Goal: Transaction & Acquisition: Purchase product/service

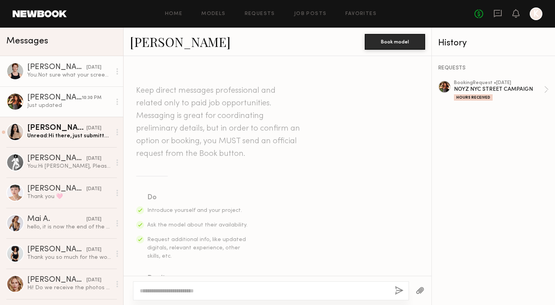
scroll to position [1058, 0]
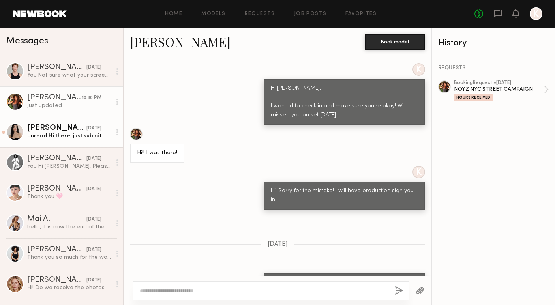
click at [62, 138] on div "Unread: Hi there, just submitted! I’m sorry for the wait. Thank you so much for…" at bounding box center [69, 136] width 84 height 8
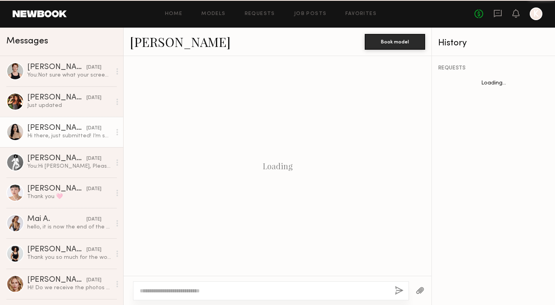
scroll to position [1019, 0]
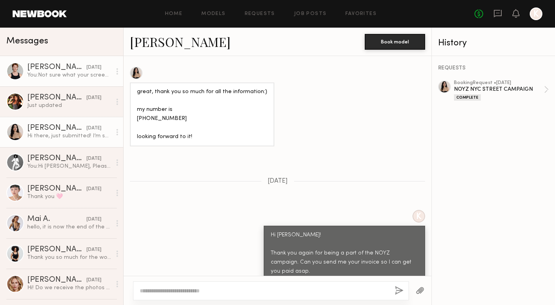
click at [47, 77] on div "You: Not sure what your screen looks like or if the above instructions apply - …" at bounding box center [69, 75] width 84 height 8
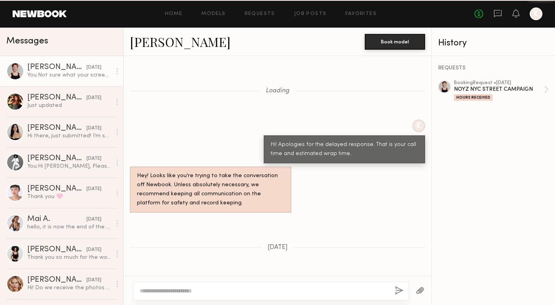
scroll to position [986, 0]
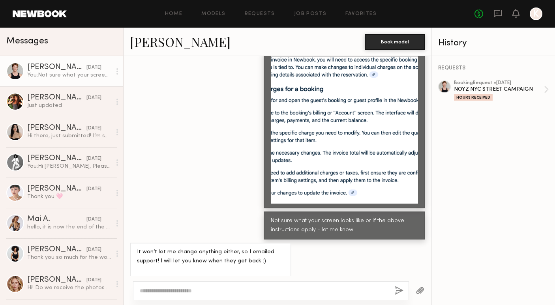
click at [501, 199] on div "REQUESTS booking Request • 09/06/2025 NOYZ NYC STREET CAMPAIGN Hours Received" at bounding box center [493, 180] width 123 height 249
drag, startPoint x: 187, startPoint y: 45, endPoint x: 126, endPoint y: 44, distance: 60.8
click at [126, 44] on div "Austin W. Book model" at bounding box center [278, 42] width 308 height 28
copy link "Austin W."
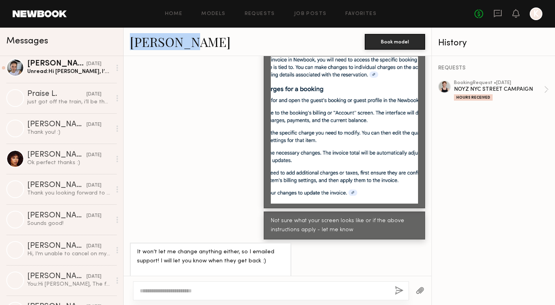
scroll to position [442, 0]
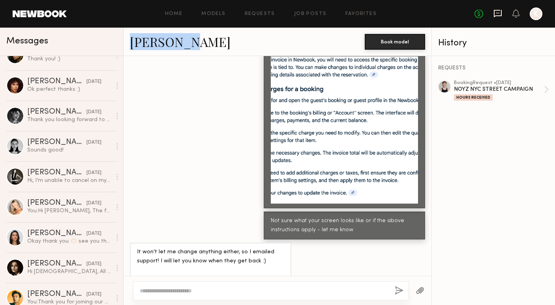
click at [498, 14] on icon at bounding box center [498, 13] width 9 height 9
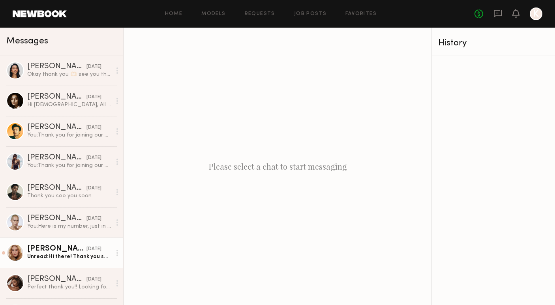
scroll to position [638, 0]
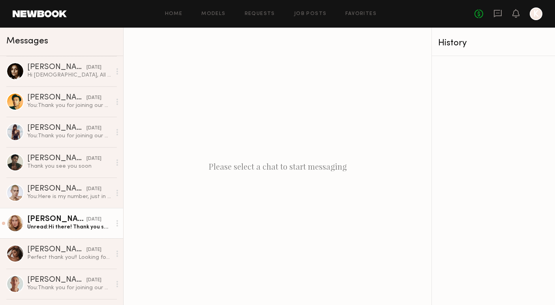
click at [44, 232] on link "Alina P. 09/10/2025 Unread: Hi there! Thank you so much for the details. I’ll b…" at bounding box center [61, 223] width 123 height 30
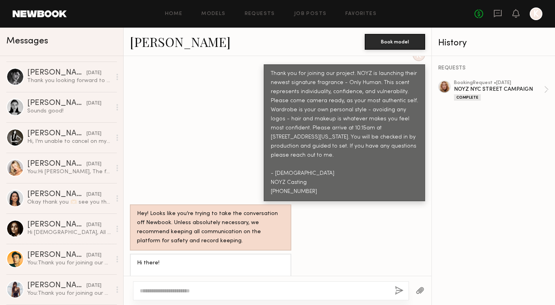
scroll to position [475, 0]
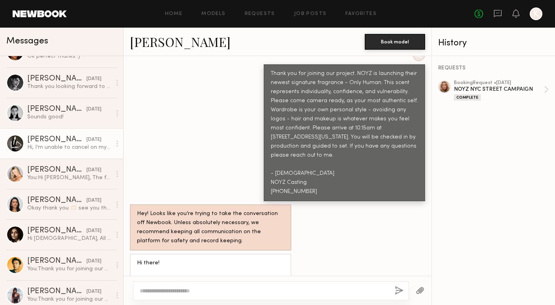
click at [43, 146] on div "Hi, I’m unable to cancel on my side. Is it possible to cancel through your side…" at bounding box center [69, 148] width 84 height 8
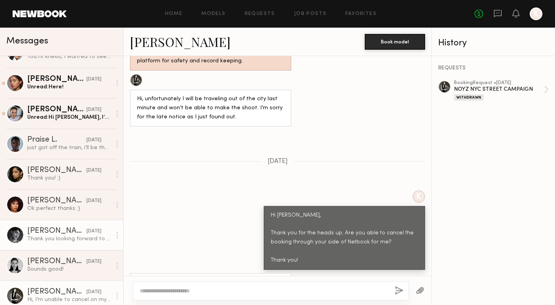
scroll to position [322, 0]
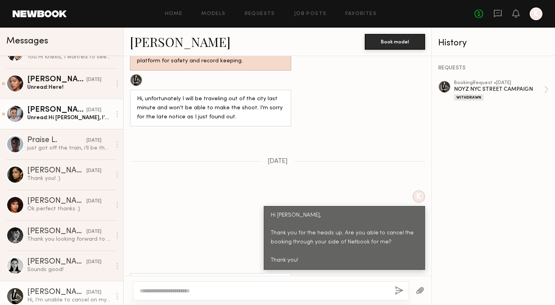
click at [42, 113] on div "Tanya A." at bounding box center [56, 110] width 59 height 8
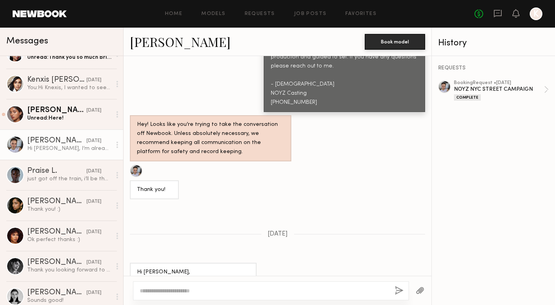
scroll to position [290, 0]
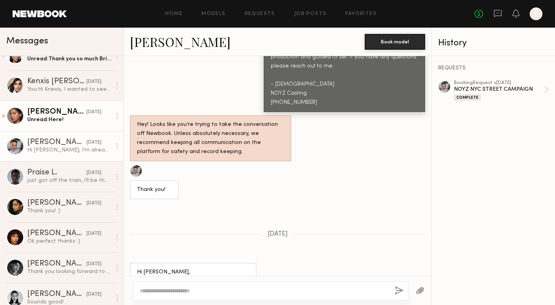
click at [42, 113] on div "Annette W." at bounding box center [56, 112] width 59 height 8
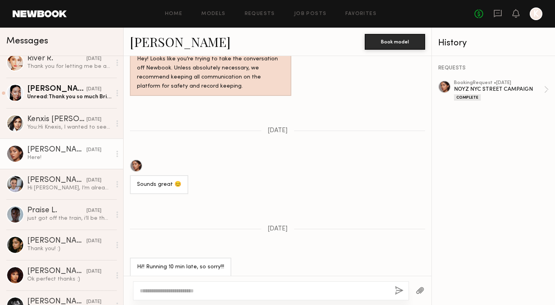
scroll to position [250, 0]
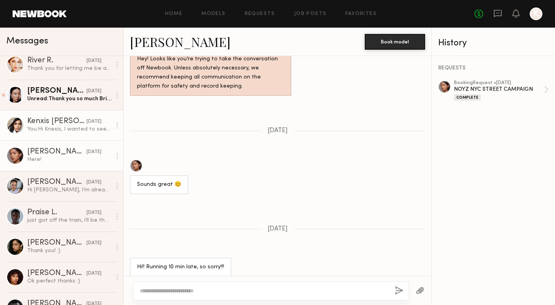
click at [45, 124] on div "Kenxis J." at bounding box center [56, 122] width 59 height 8
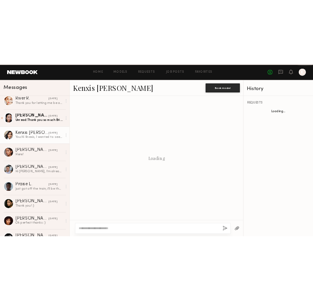
scroll to position [443, 0]
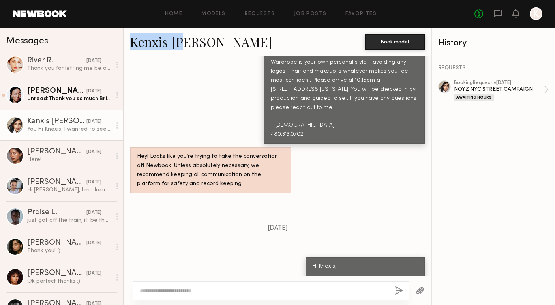
drag, startPoint x: 184, startPoint y: 48, endPoint x: 134, endPoint y: 48, distance: 50.1
click at [134, 48] on div "Kenxis J." at bounding box center [247, 41] width 235 height 17
copy link "Kenxis J."
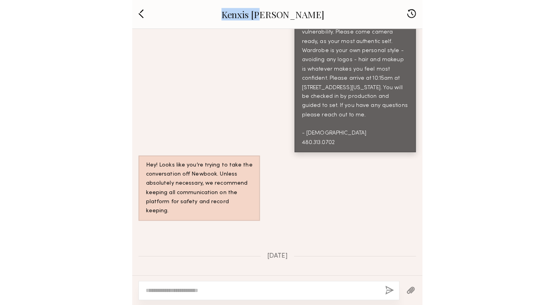
scroll to position [407, 0]
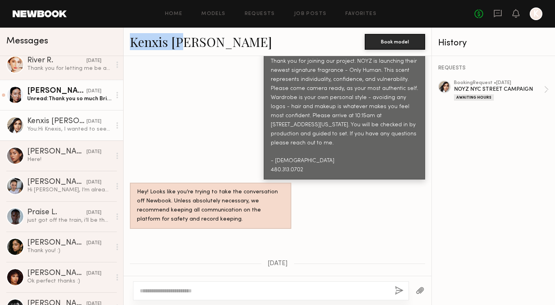
click at [58, 94] on div "Tenny Z." at bounding box center [56, 91] width 59 height 8
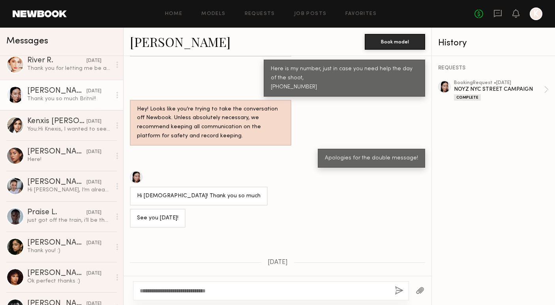
type textarea "**********"
click at [397, 291] on button "button" at bounding box center [399, 291] width 9 height 10
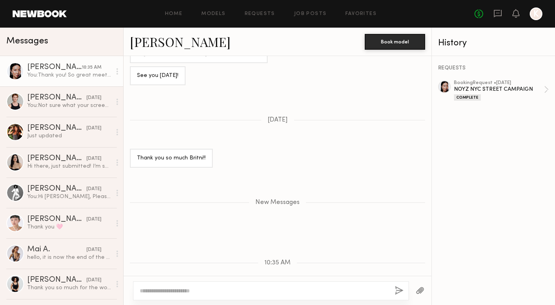
click at [511, 208] on div "REQUESTS booking Request • 09/06/2025 NOYZ NYC STREET CAMPAIGN Complete" at bounding box center [493, 180] width 123 height 249
click at [60, 21] on header "Home Models Requests Job Posts Favorites Sign Out No fees up to $5,000 K" at bounding box center [277, 14] width 555 height 28
click at [57, 17] on link at bounding box center [40, 13] width 54 height 7
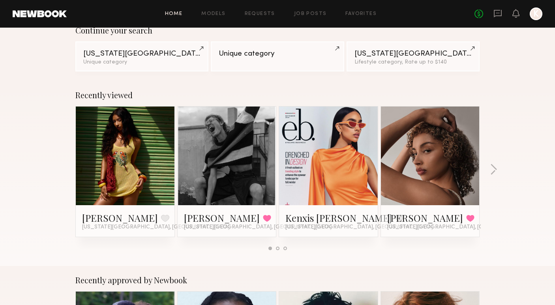
scroll to position [77, 0]
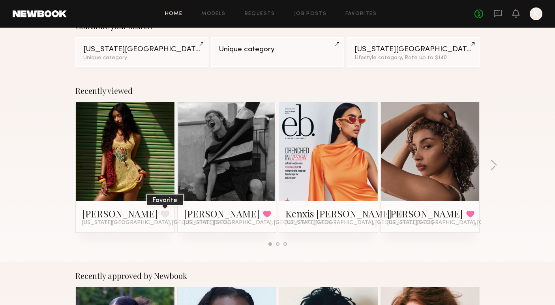
click at [161, 213] on button at bounding box center [165, 213] width 8 height 7
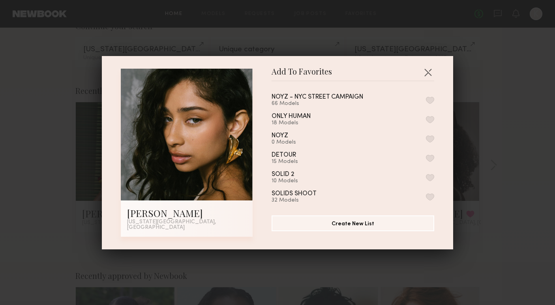
click at [429, 102] on button "button" at bounding box center [430, 100] width 8 height 7
click at [516, 240] on div "Add To Favorites Valerie B. New York City, NY Add To Favorites NOYZ - NYC STREE…" at bounding box center [277, 152] width 555 height 305
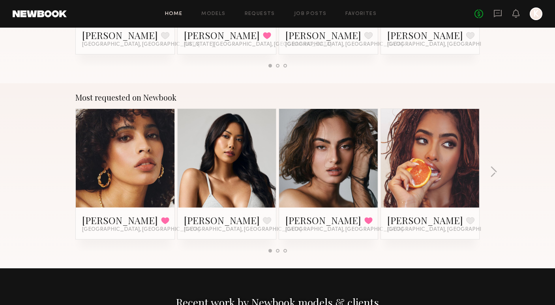
scroll to position [628, 0]
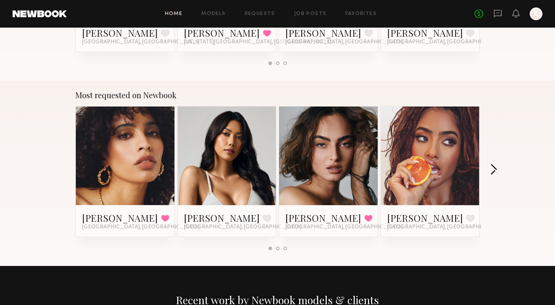
click at [494, 169] on button "button" at bounding box center [494, 170] width 8 height 13
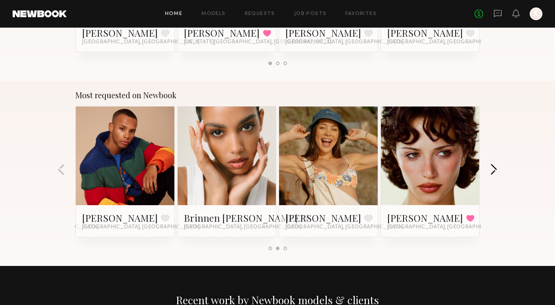
click at [494, 169] on button "button" at bounding box center [494, 170] width 8 height 13
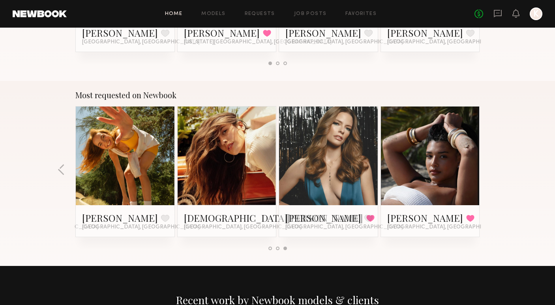
click at [252, 153] on div at bounding box center [227, 156] width 99 height 99
click at [206, 213] on link "Kristen J." at bounding box center [273, 218] width 179 height 13
click at [54, 169] on div "Most requested on Newbook Jesi L. Favorited Los Angeles, CA Ericka B. Favorite …" at bounding box center [277, 173] width 555 height 185
click at [61, 169] on button "button" at bounding box center [62, 170] width 8 height 13
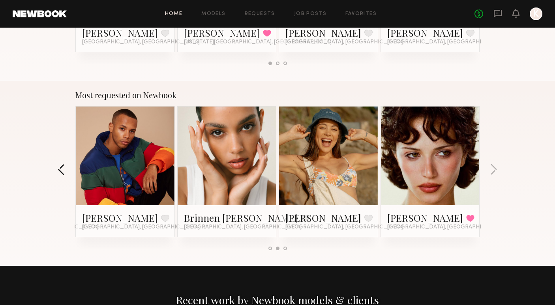
click at [61, 167] on button "button" at bounding box center [62, 170] width 8 height 13
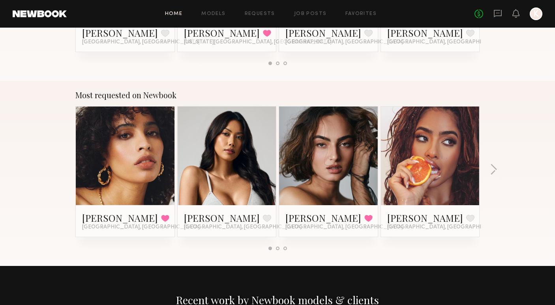
click at [157, 141] on div at bounding box center [125, 156] width 99 height 99
click at [96, 217] on link "Jesi L." at bounding box center [120, 218] width 76 height 13
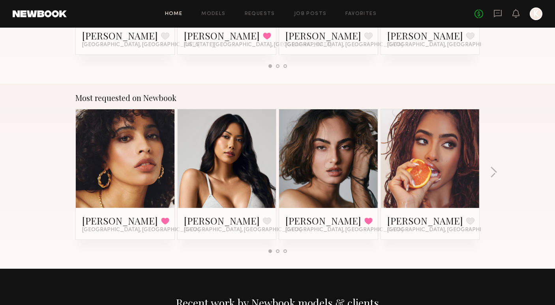
scroll to position [625, 0]
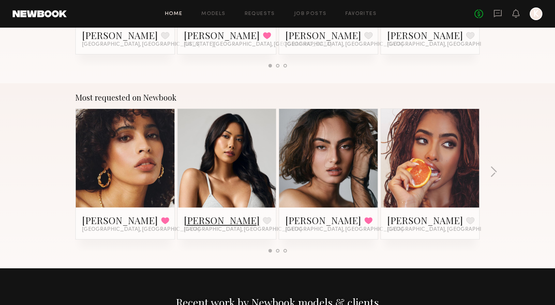
click at [193, 223] on link "Ericka B." at bounding box center [222, 220] width 76 height 13
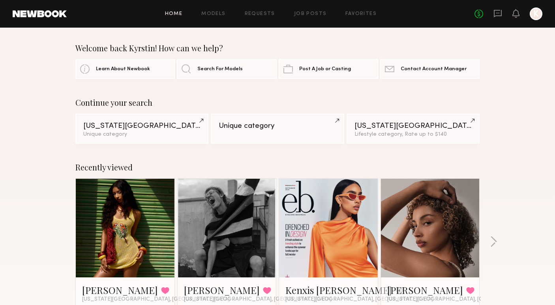
scroll to position [0, 0]
click at [61, 13] on link at bounding box center [40, 13] width 54 height 7
click at [496, 15] on icon at bounding box center [498, 14] width 8 height 8
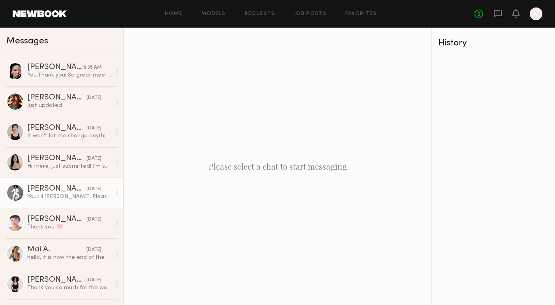
click at [71, 200] on div "You: Hi Christina, Please send over your invoice so I can get you paid asap. Th…" at bounding box center [69, 197] width 84 height 8
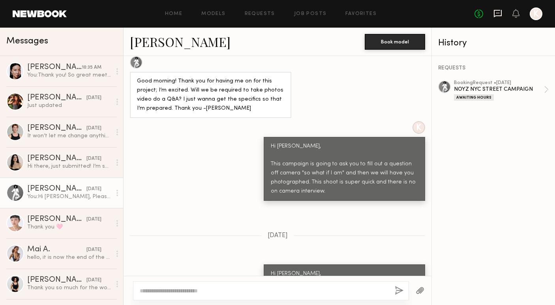
click at [500, 16] on icon at bounding box center [498, 14] width 8 height 8
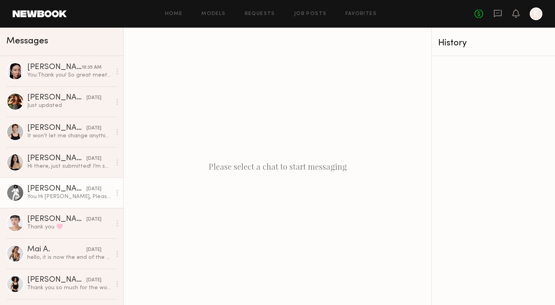
click at [55, 194] on div "You: Hi Christina, Please send over your invoice so I can get you paid asap. Th…" at bounding box center [69, 197] width 84 height 8
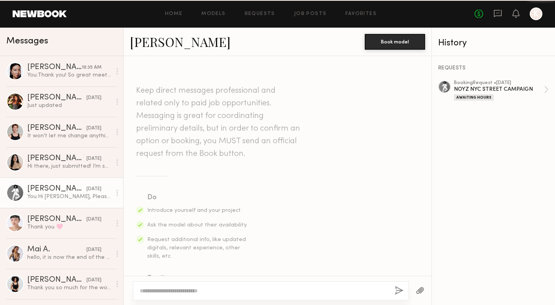
scroll to position [882, 0]
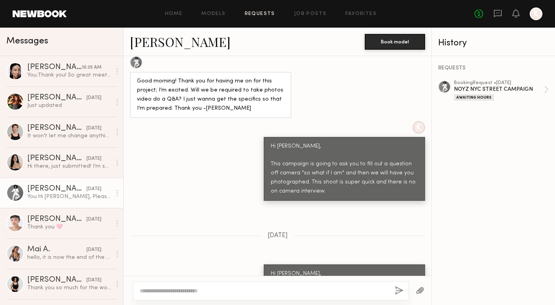
click at [269, 13] on link "Requests" at bounding box center [260, 13] width 30 height 5
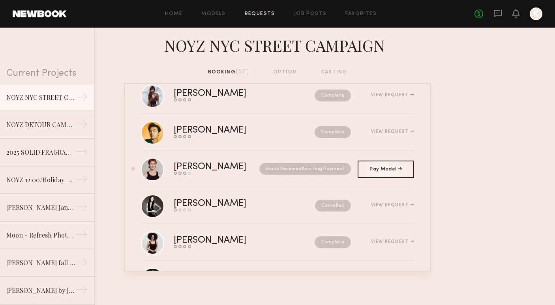
scroll to position [1603, 0]
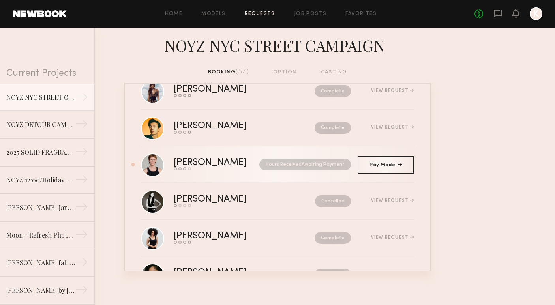
click at [229, 169] on div "Send request Model response Review hours worked Pay model" at bounding box center [213, 168] width 79 height 3
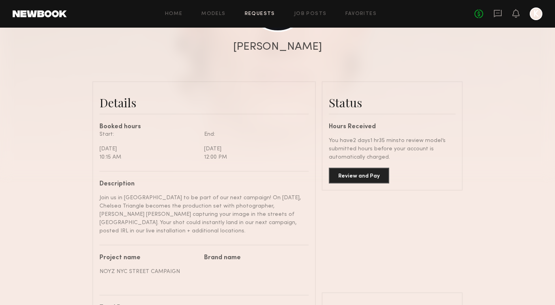
scroll to position [123, 0]
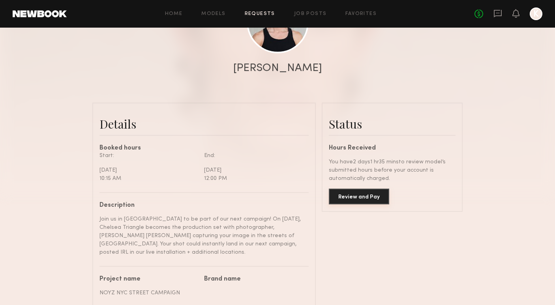
click at [371, 202] on button "Review and Pay" at bounding box center [359, 197] width 60 height 16
